Goal: Information Seeking & Learning: Find contact information

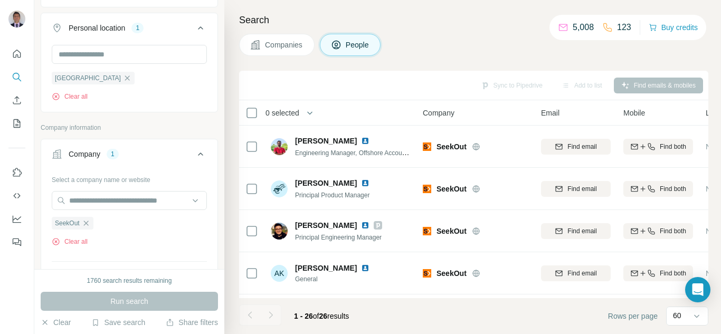
click at [88, 225] on icon "button" at bounding box center [86, 223] width 8 height 8
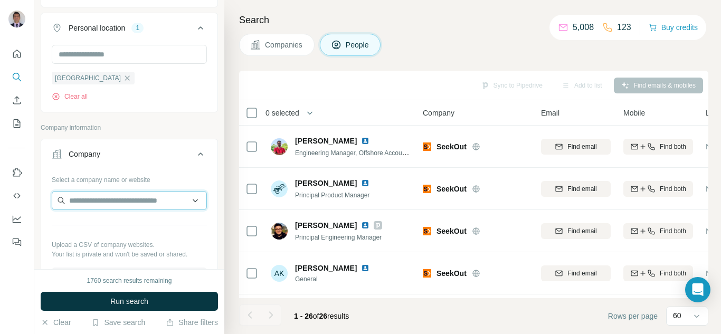
click at [93, 204] on input "text" at bounding box center [129, 200] width 155 height 19
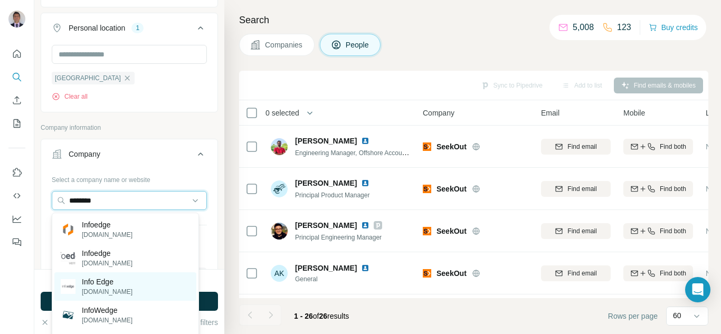
type input "********"
click at [96, 284] on p "Info Edge" at bounding box center [107, 282] width 51 height 11
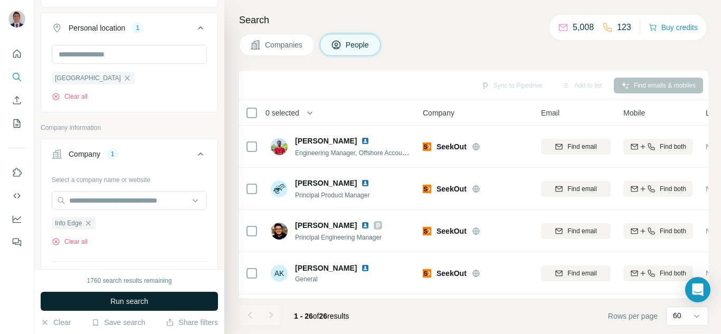
click at [162, 299] on button "Run search" at bounding box center [129, 301] width 177 height 19
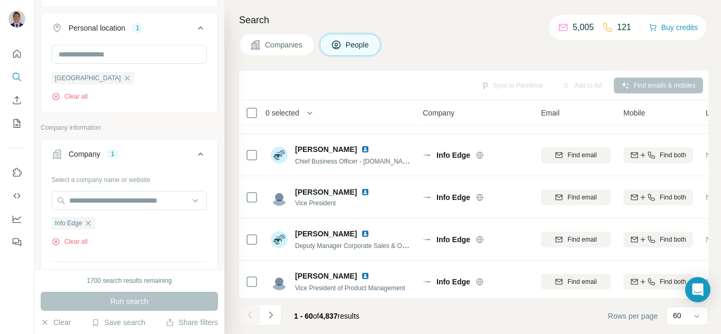
scroll to position [475, 0]
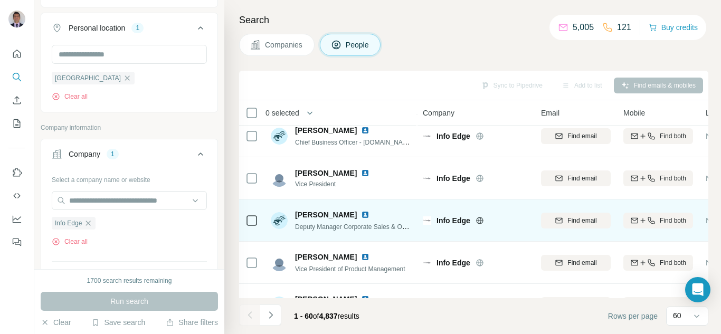
click at [478, 220] on icon at bounding box center [480, 221] width 8 height 8
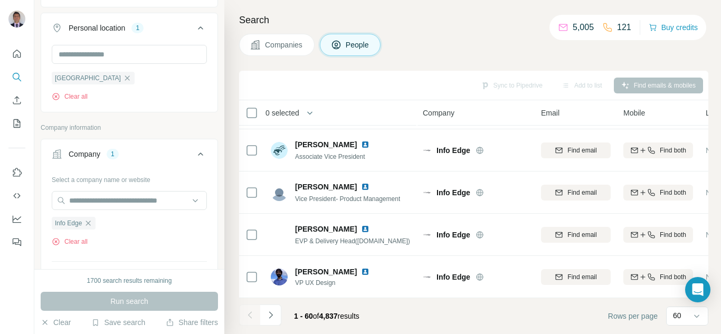
scroll to position [2367, 0]
click at [267, 319] on icon "Navigate to next page" at bounding box center [271, 315] width 11 height 11
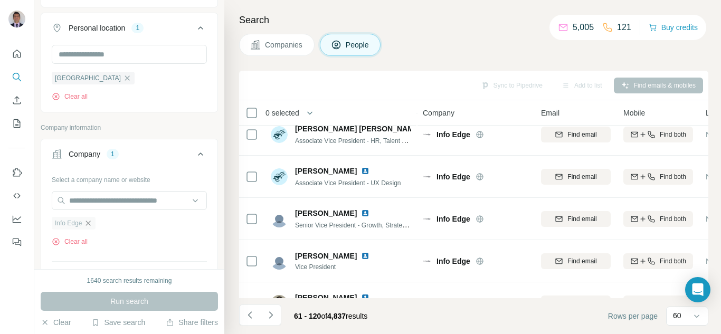
click at [88, 227] on icon "button" at bounding box center [88, 223] width 8 height 8
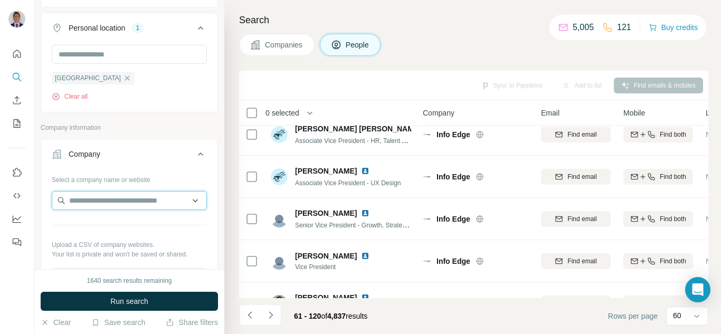
click at [72, 199] on input "text" at bounding box center [129, 200] width 155 height 19
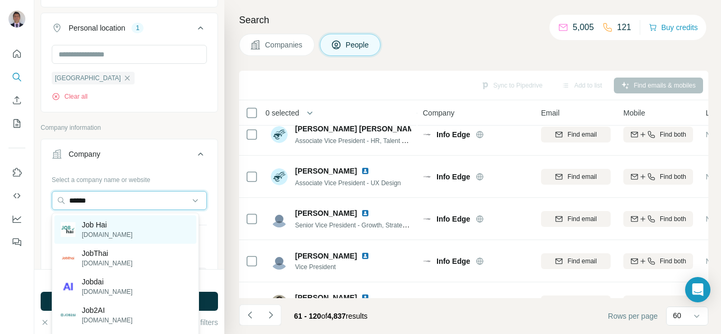
type input "******"
click at [96, 230] on p "[DOMAIN_NAME]" at bounding box center [107, 235] width 51 height 10
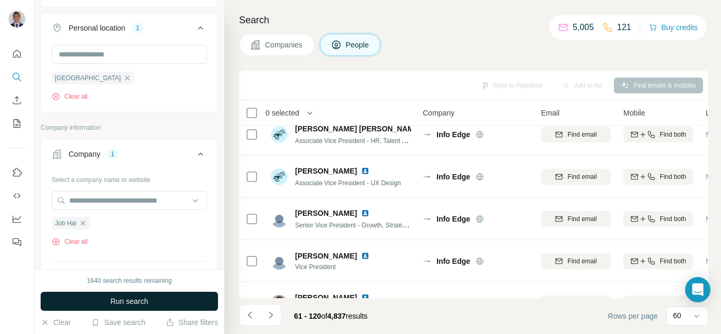
click at [111, 304] on span "Run search" at bounding box center [129, 301] width 38 height 11
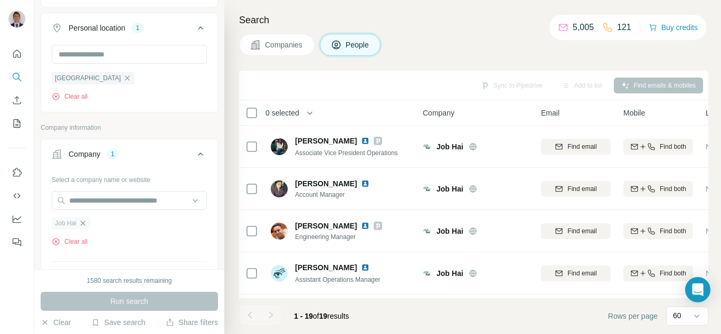
click at [84, 220] on icon "button" at bounding box center [83, 223] width 8 height 8
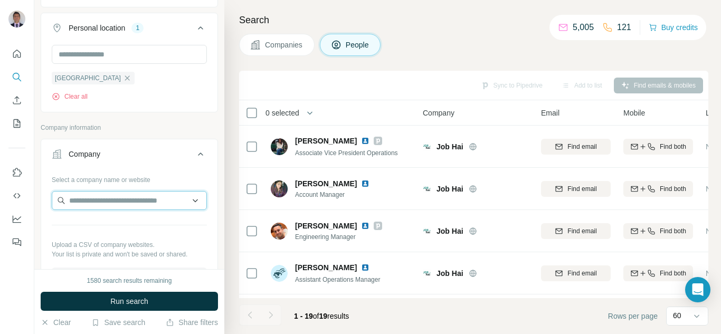
click at [84, 207] on input "text" at bounding box center [129, 200] width 155 height 19
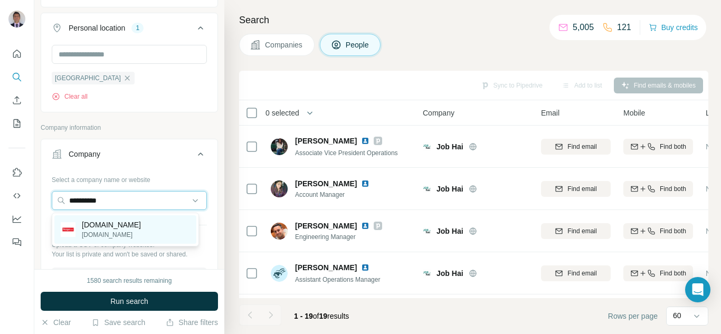
type input "**********"
click at [113, 236] on p "[DOMAIN_NAME]" at bounding box center [111, 235] width 59 height 10
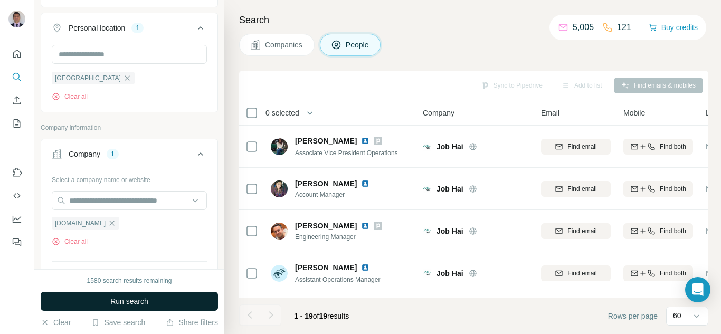
click at [103, 306] on button "Run search" at bounding box center [129, 301] width 177 height 19
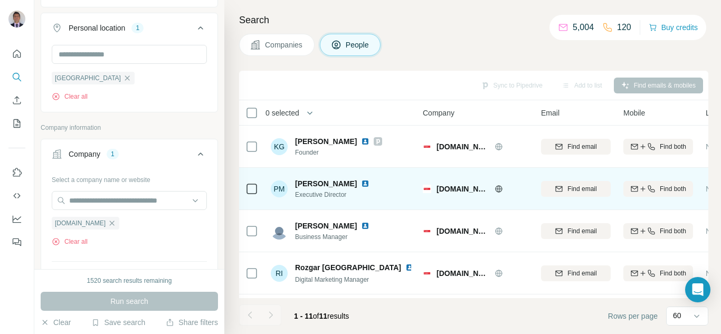
click at [361, 182] on img at bounding box center [365, 184] width 8 height 8
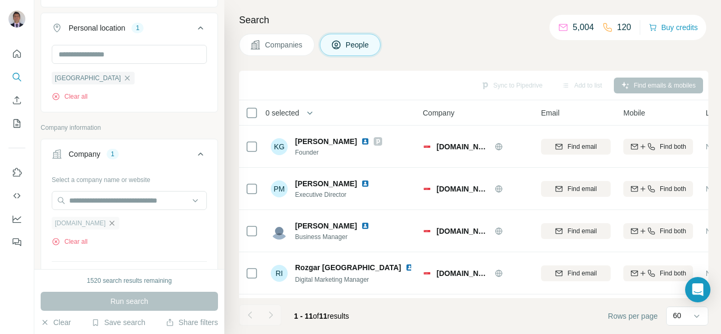
click at [108, 222] on icon "button" at bounding box center [112, 223] width 8 height 8
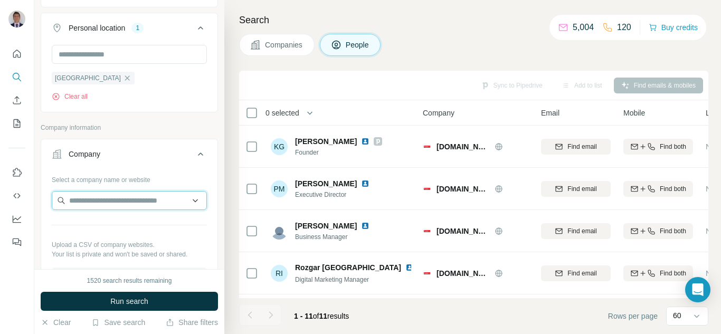
click at [91, 200] on input "text" at bounding box center [129, 200] width 155 height 19
drag, startPoint x: 90, startPoint y: 200, endPoint x: 154, endPoint y: 199, distance: 63.9
click at [97, 200] on input "**********" at bounding box center [129, 200] width 155 height 19
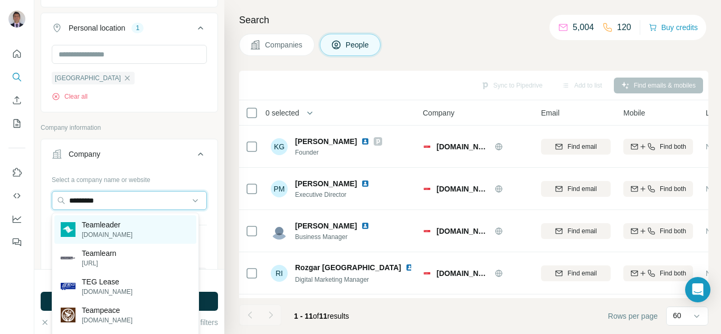
type input "*********"
click at [129, 225] on div "Teamleader [DOMAIN_NAME]" at bounding box center [125, 229] width 142 height 29
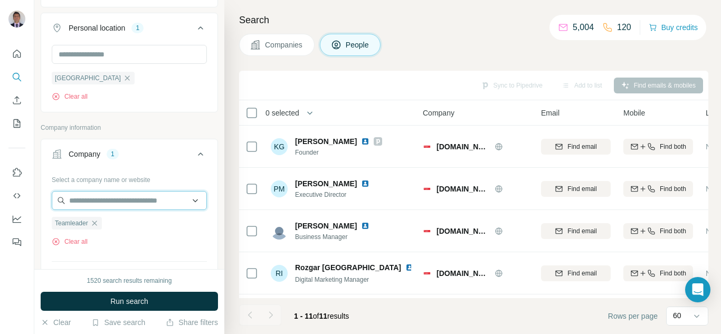
click at [107, 203] on input "text" at bounding box center [129, 200] width 155 height 19
click at [125, 204] on input "text" at bounding box center [129, 200] width 155 height 19
paste input "**********"
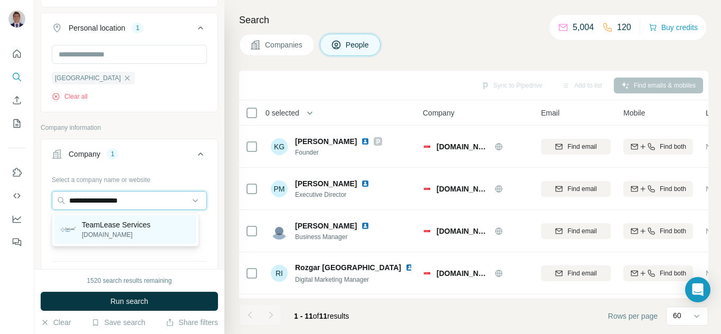
type input "**********"
click at [120, 236] on p "[DOMAIN_NAME]" at bounding box center [116, 235] width 69 height 10
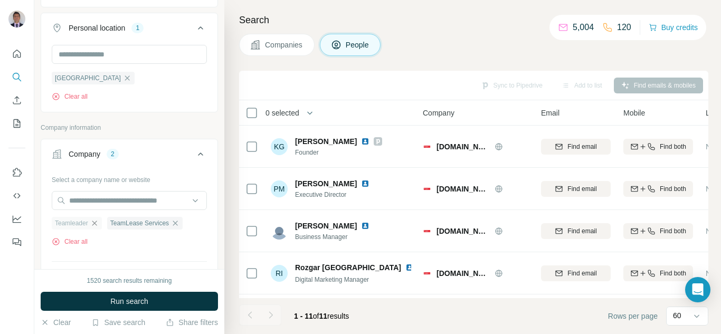
click at [96, 222] on icon "button" at bounding box center [94, 223] width 8 height 8
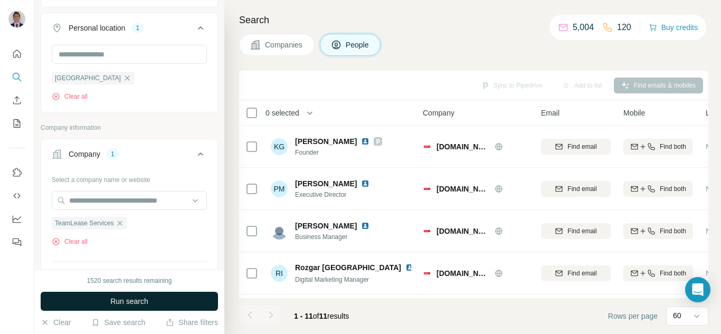
click at [128, 304] on span "Run search" at bounding box center [129, 301] width 38 height 11
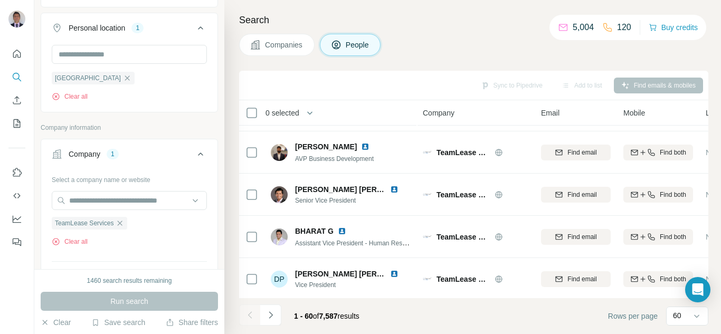
scroll to position [687, 0]
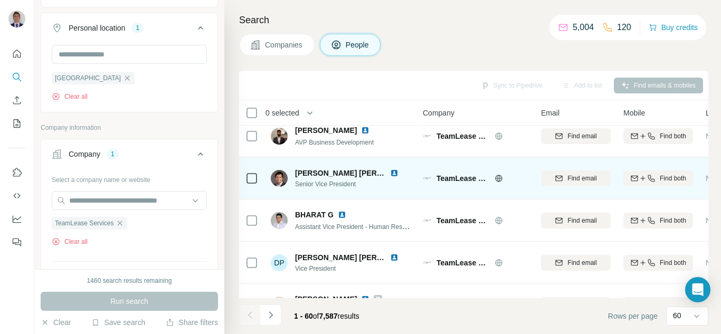
click at [392, 174] on img at bounding box center [394, 173] width 8 height 8
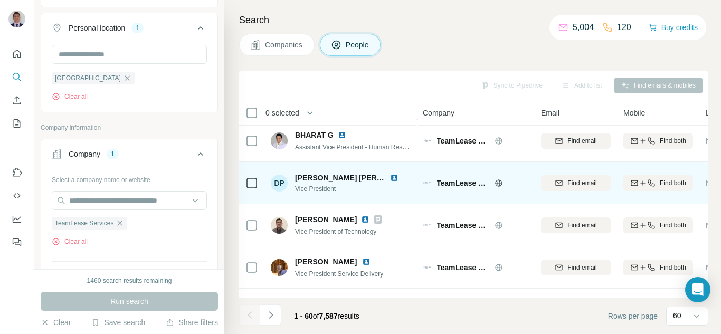
scroll to position [792, 0]
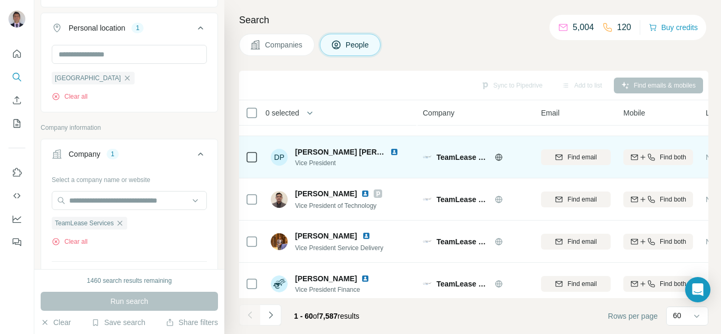
click at [390, 152] on img at bounding box center [394, 152] width 8 height 8
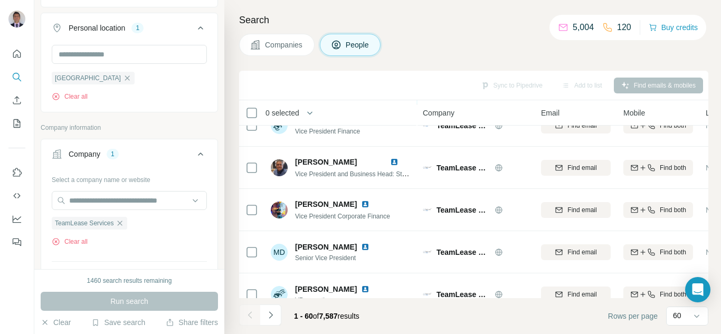
scroll to position [1003, 0]
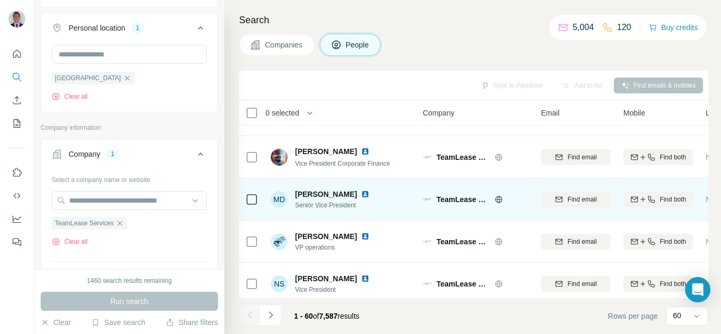
click at [370, 194] on img at bounding box center [365, 194] width 8 height 8
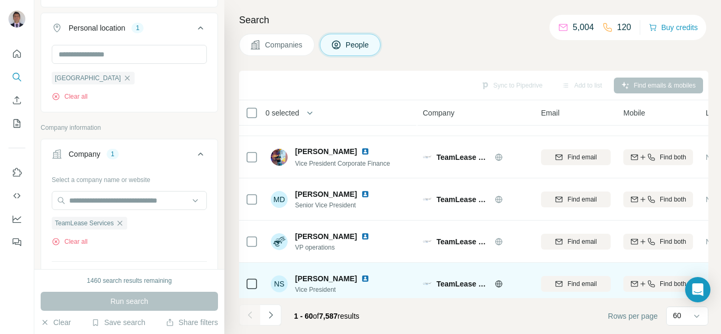
click at [361, 278] on img at bounding box center [365, 279] width 8 height 8
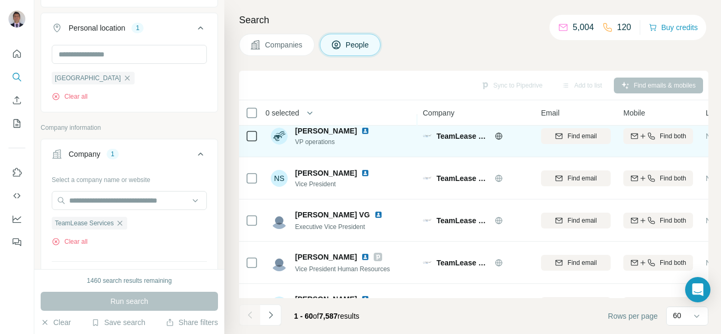
scroll to position [1162, 0]
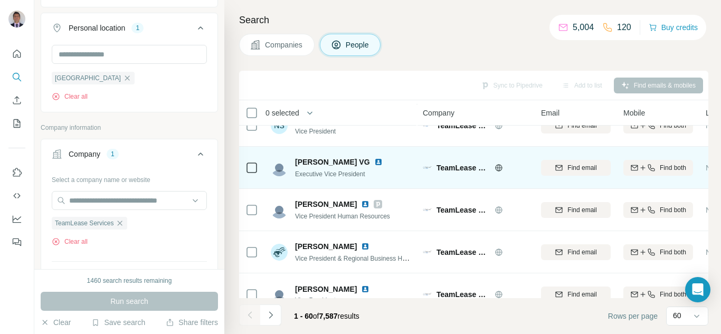
click at [374, 162] on img at bounding box center [378, 162] width 8 height 8
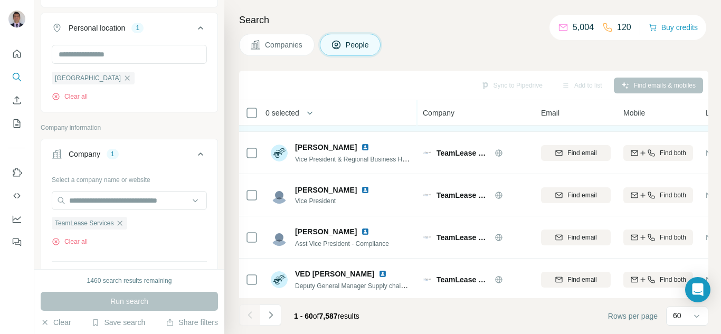
scroll to position [1267, 0]
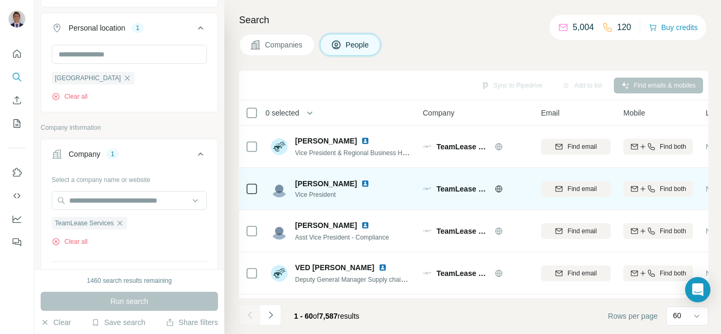
click at [362, 183] on img at bounding box center [365, 184] width 8 height 8
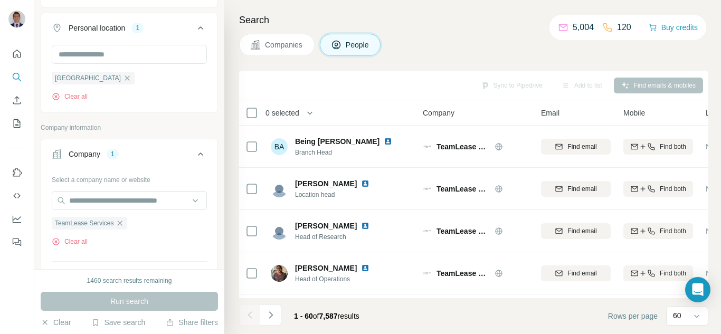
scroll to position [1954, 0]
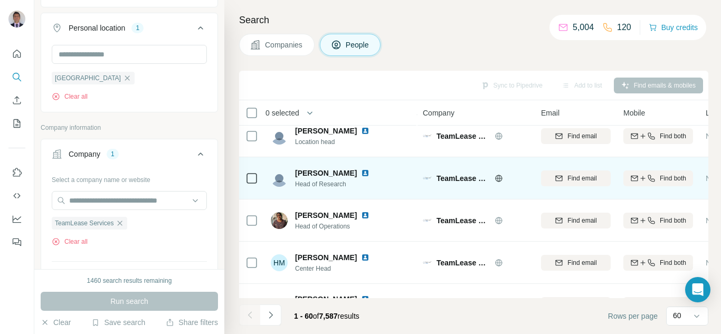
click at [370, 174] on img at bounding box center [365, 173] width 8 height 8
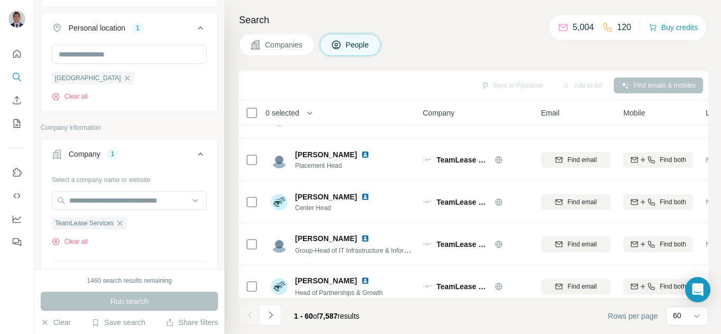
scroll to position [2367, 0]
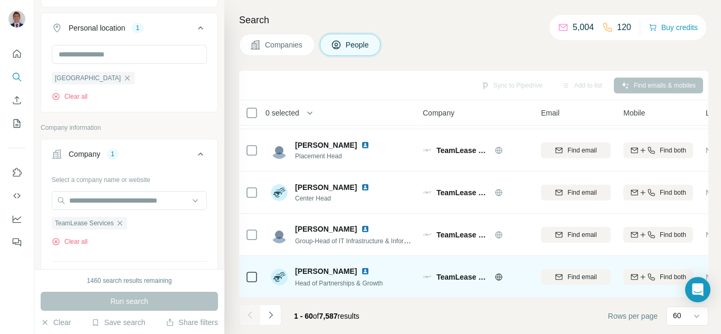
click at [368, 267] on img at bounding box center [365, 271] width 8 height 8
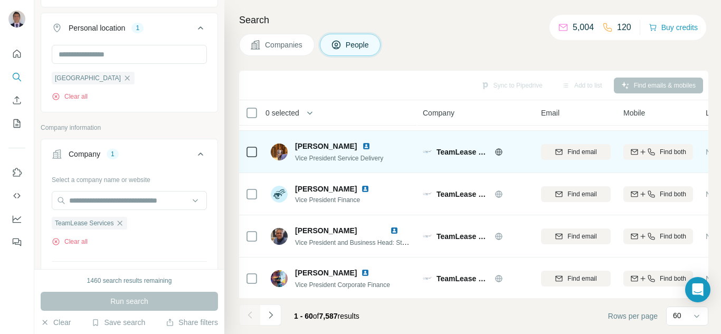
scroll to position [898, 0]
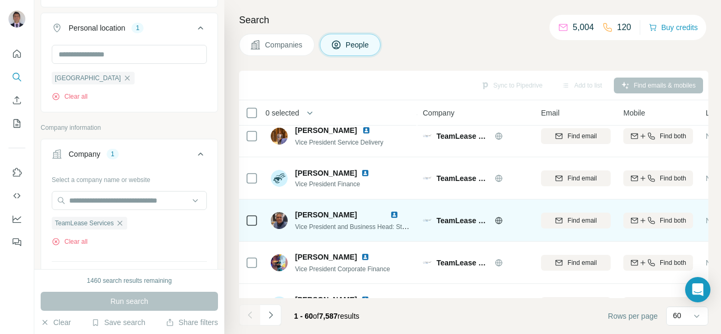
click at [393, 216] on img at bounding box center [394, 215] width 8 height 8
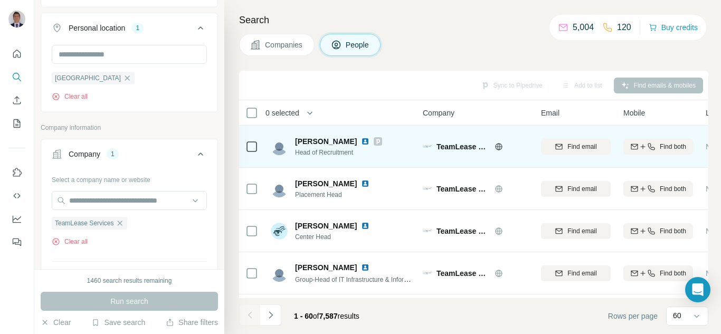
scroll to position [2367, 0]
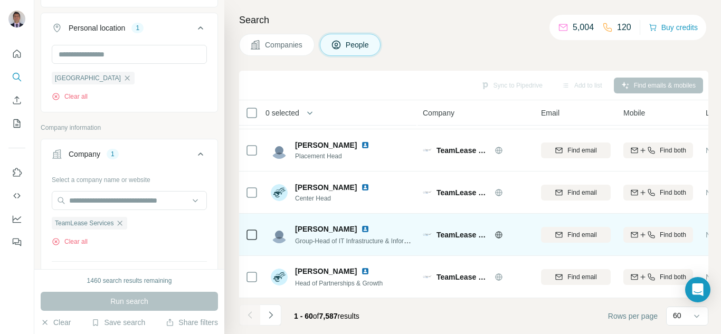
click at [361, 225] on img at bounding box center [365, 229] width 8 height 8
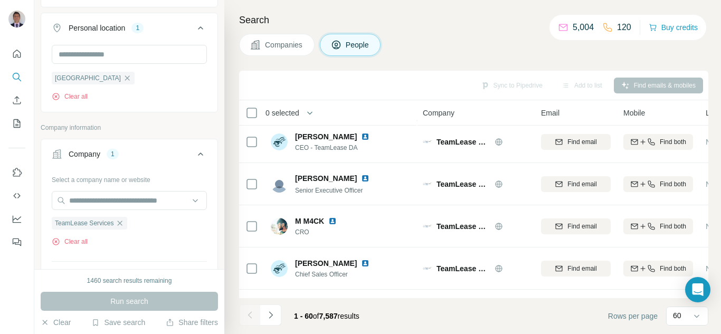
scroll to position [0, 0]
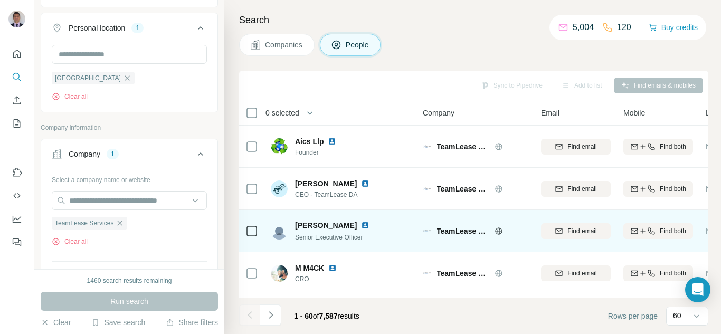
click at [370, 227] on img at bounding box center [365, 225] width 8 height 8
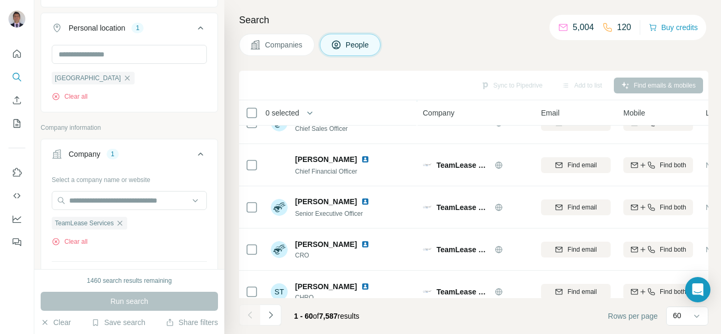
scroll to position [211, 0]
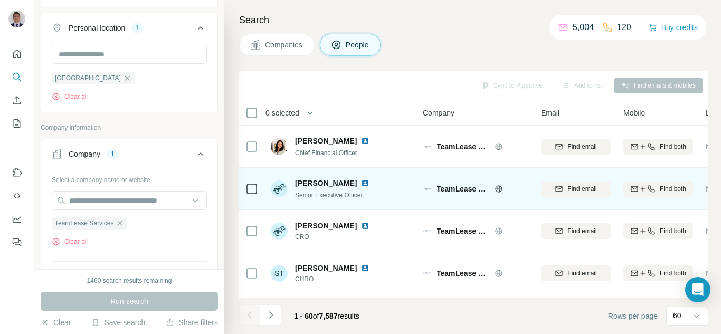
click at [361, 183] on img at bounding box center [365, 183] width 8 height 8
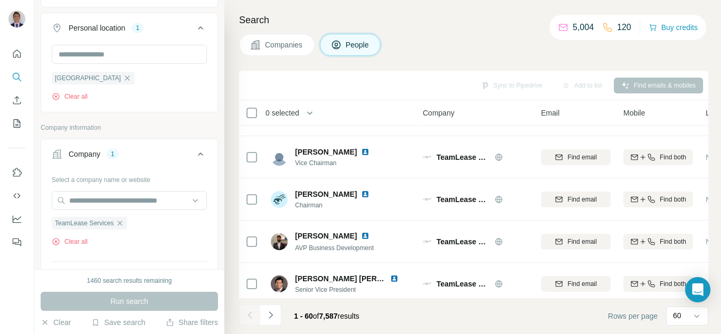
scroll to position [634, 0]
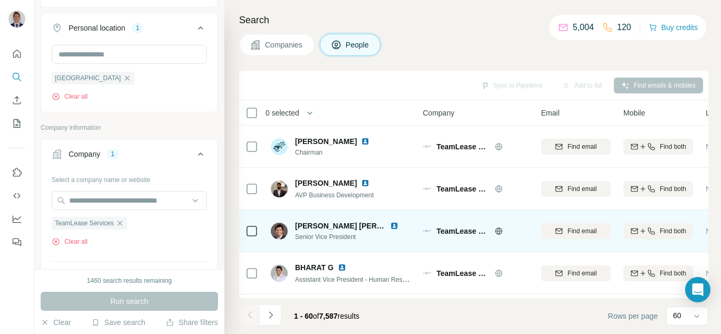
click at [391, 224] on img at bounding box center [394, 226] width 8 height 8
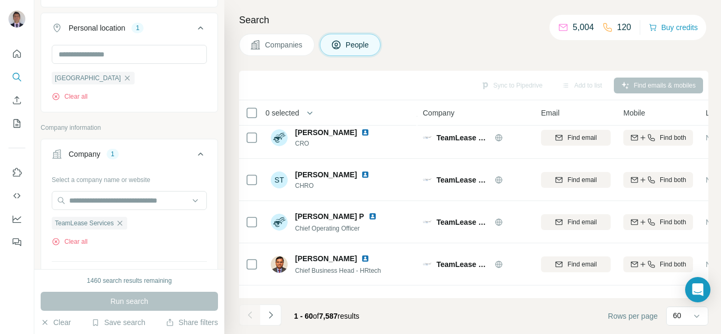
scroll to position [317, 0]
